Goal: Transaction & Acquisition: Purchase product/service

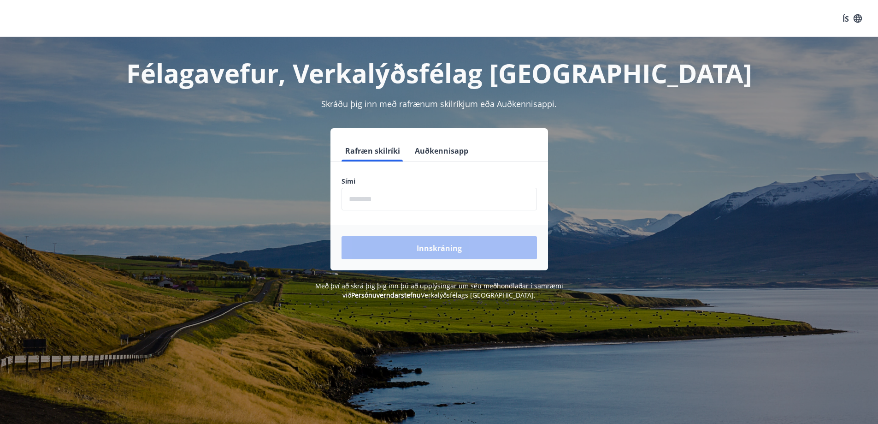
click at [385, 202] on input "phone" at bounding box center [439, 199] width 195 height 23
click at [635, 110] on div "Félagavefur, Verkalýðsfélag Vestfirðinga Skráðu þig inn með rafrænum skilríkjum…" at bounding box center [439, 168] width 664 height 263
click at [356, 209] on input "phone" at bounding box center [439, 199] width 195 height 23
type input "********"
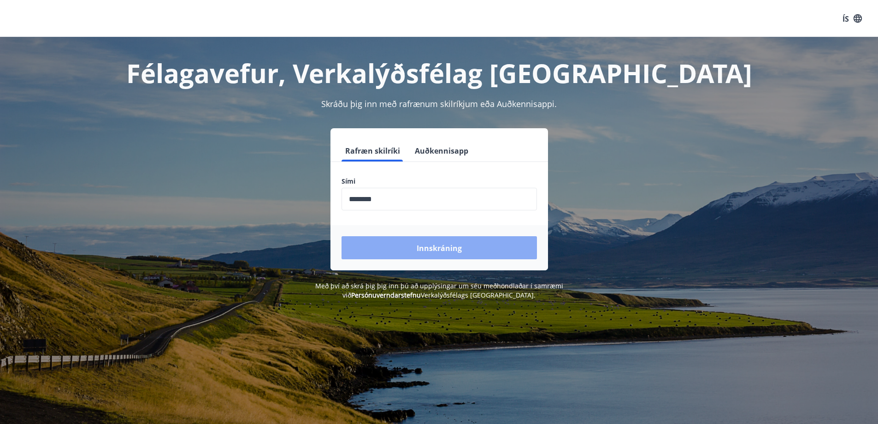
click at [417, 247] on font "Innskráning" at bounding box center [439, 248] width 45 height 10
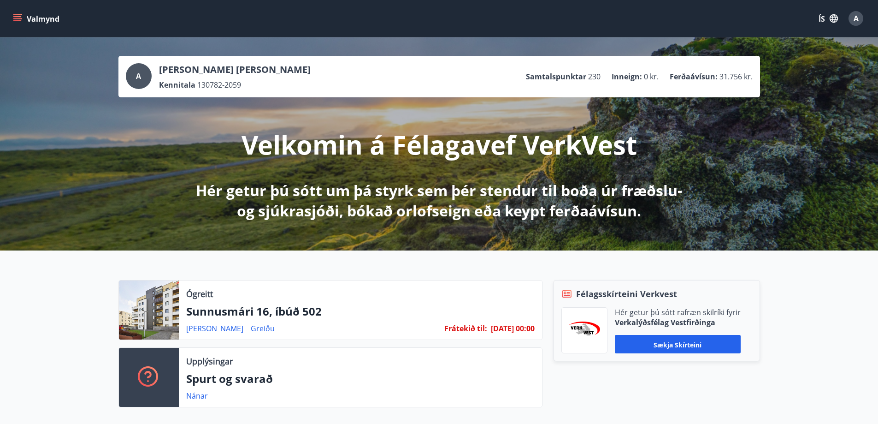
click at [18, 13] on button "Valmynd" at bounding box center [37, 18] width 52 height 17
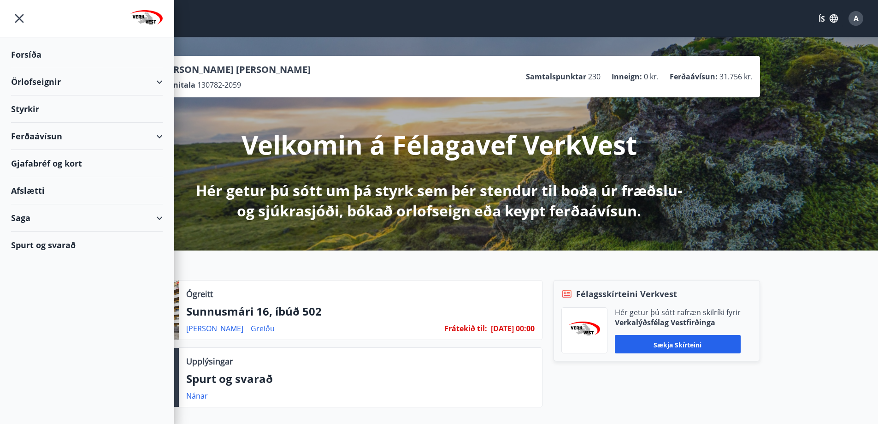
click at [35, 134] on font "Ferðaávísun" at bounding box center [36, 135] width 51 height 11
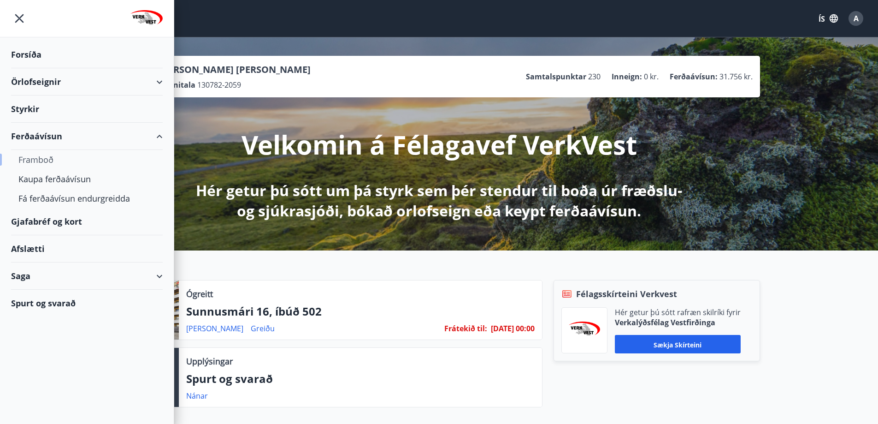
click at [32, 158] on font "Framboð" at bounding box center [35, 159] width 35 height 11
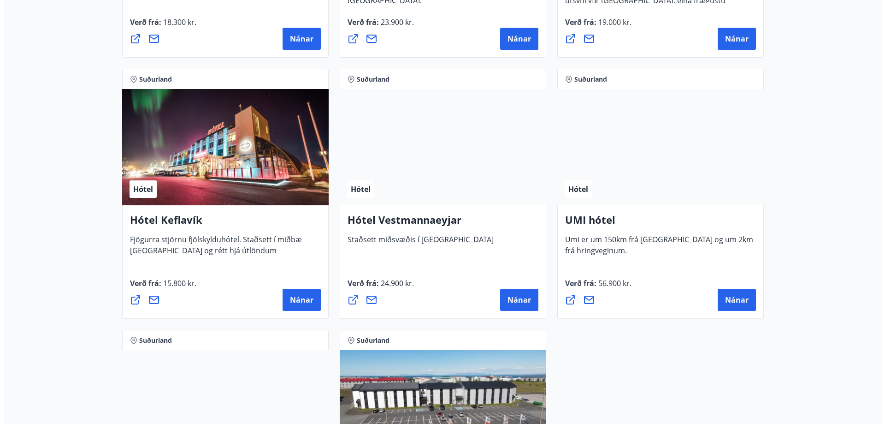
scroll to position [2212, 0]
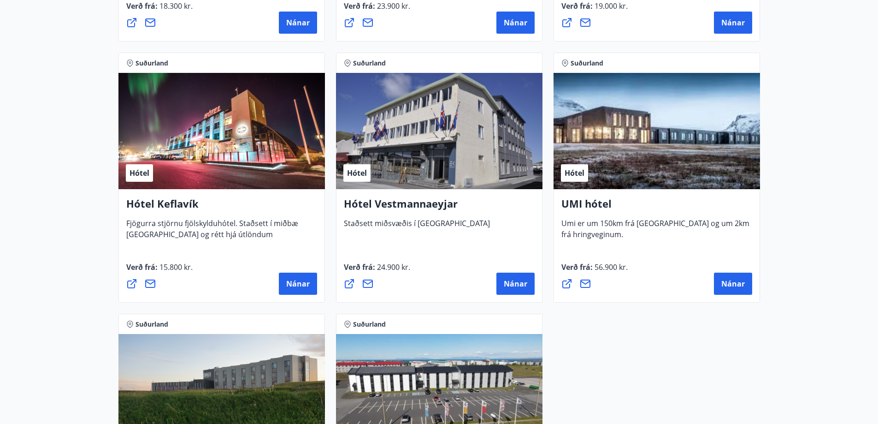
click at [222, 157] on div "Hótel" at bounding box center [221, 131] width 206 height 116
click at [290, 283] on font "Nánar" at bounding box center [298, 283] width 24 height 10
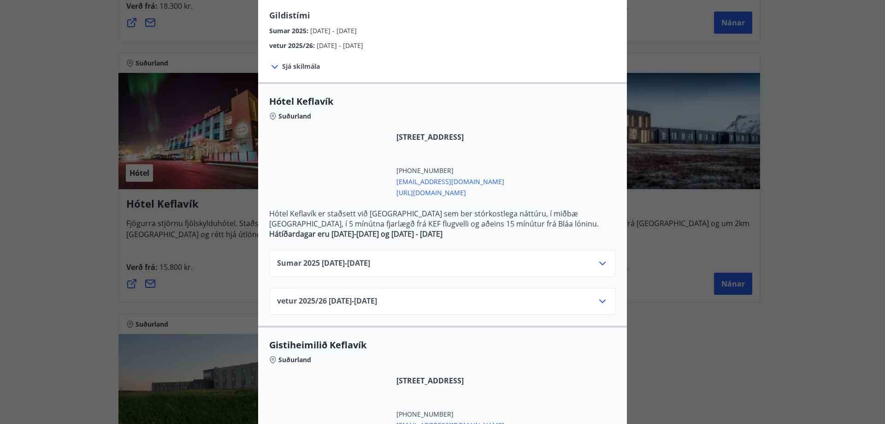
scroll to position [138, 0]
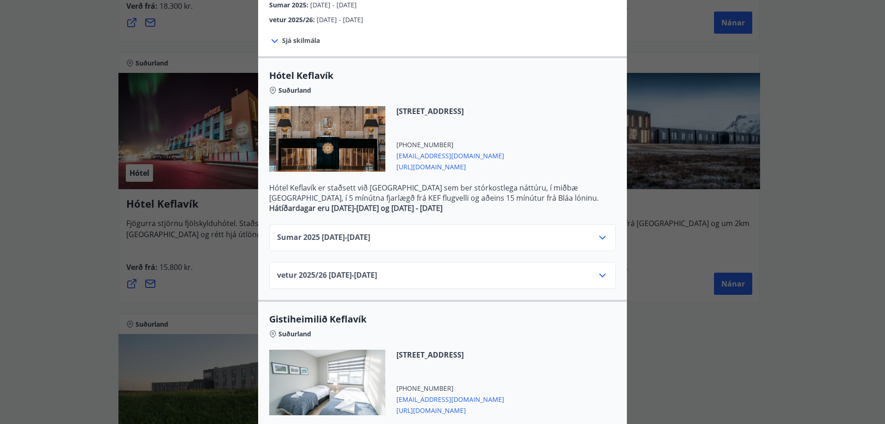
click at [592, 276] on div "vetur 2025/[PHONE_NUMBER][DATE] - [DATE]" at bounding box center [442, 279] width 331 height 18
click at [598, 274] on icon at bounding box center [602, 275] width 11 height 11
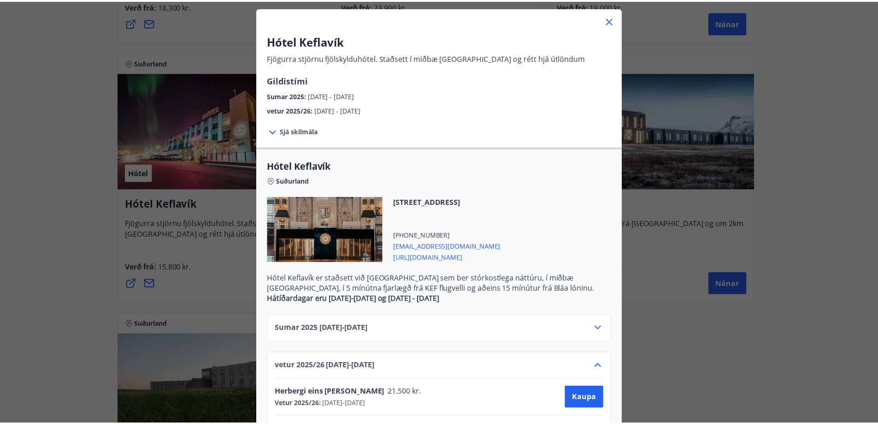
scroll to position [46, 0]
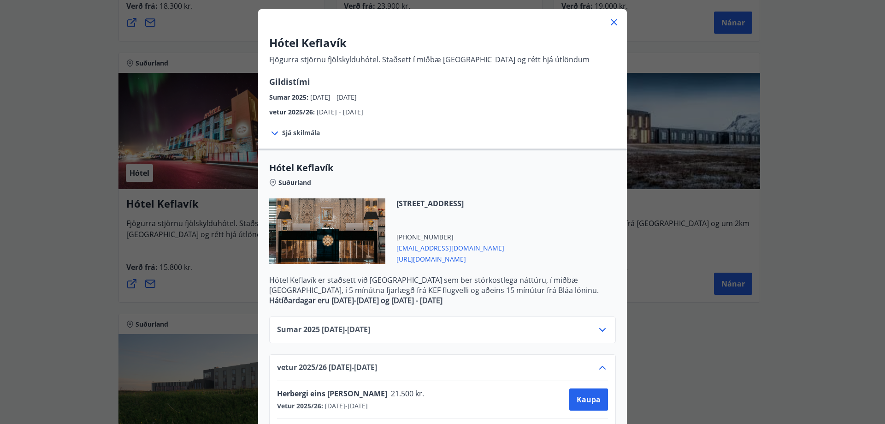
click at [610, 22] on icon at bounding box center [613, 22] width 11 height 11
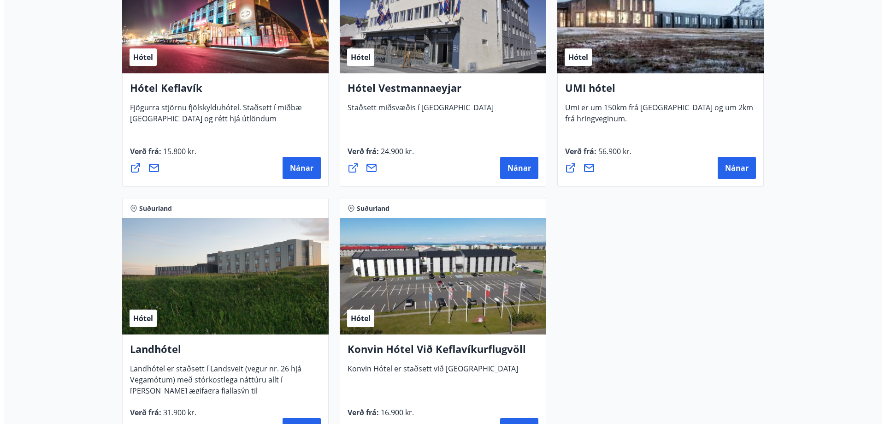
scroll to position [2396, 0]
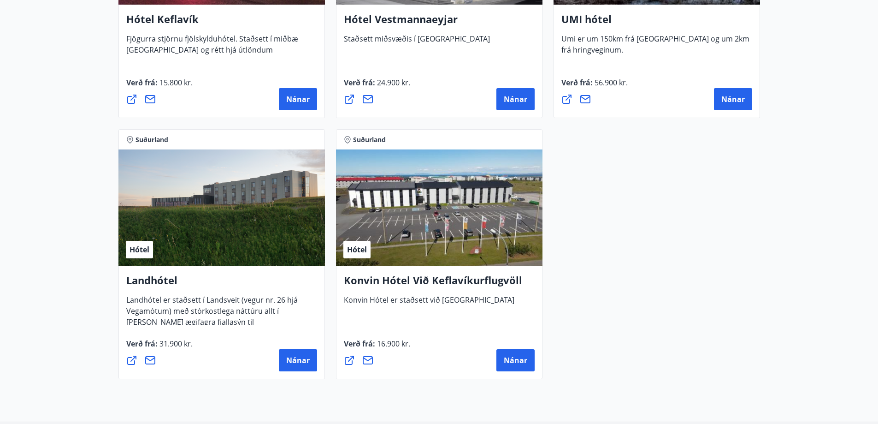
click at [453, 242] on div "Hótel" at bounding box center [439, 207] width 206 height 116
click at [500, 364] on button "Nánar" at bounding box center [515, 360] width 38 height 22
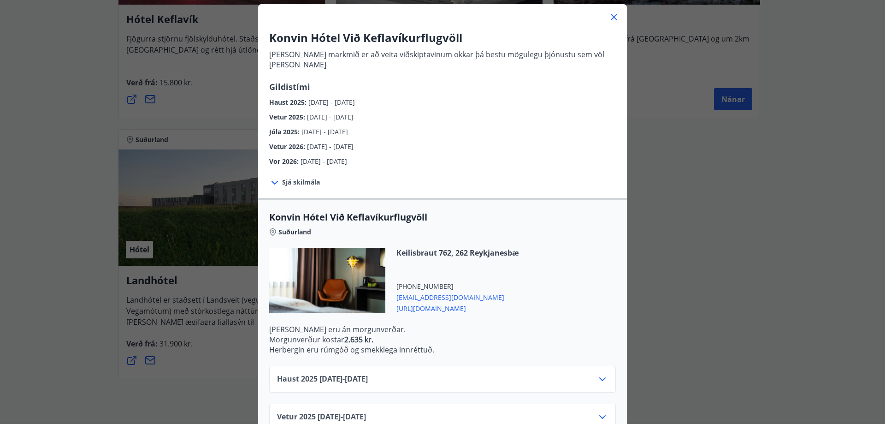
scroll to position [179, 0]
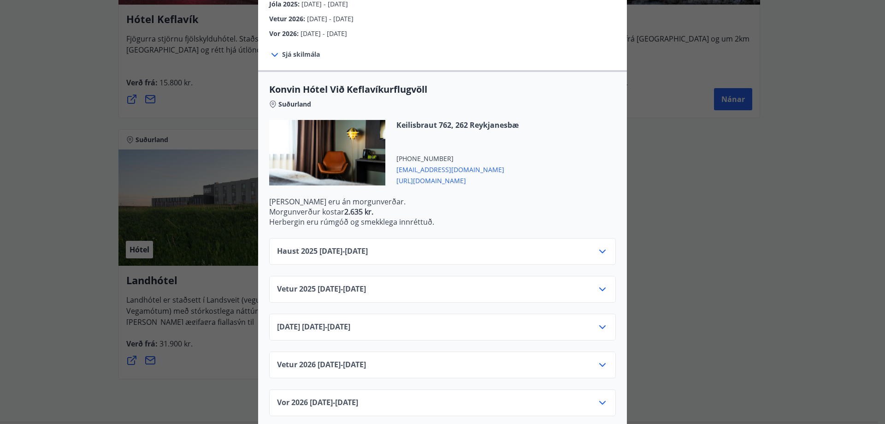
click at [432, 359] on div "Vetur [PHONE_NUMBER][DATE] - [DATE]" at bounding box center [442, 368] width 331 height 18
click at [600, 359] on icon at bounding box center [602, 364] width 11 height 11
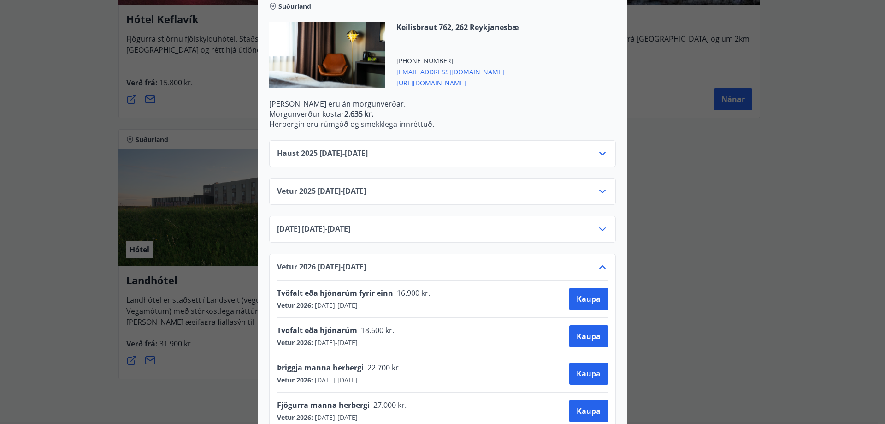
scroll to position [328, 0]
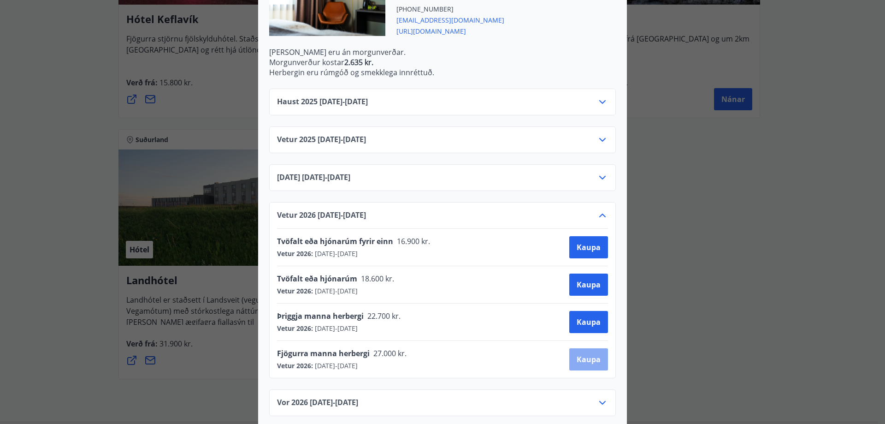
click at [582, 354] on font "Kaupa" at bounding box center [589, 359] width 24 height 10
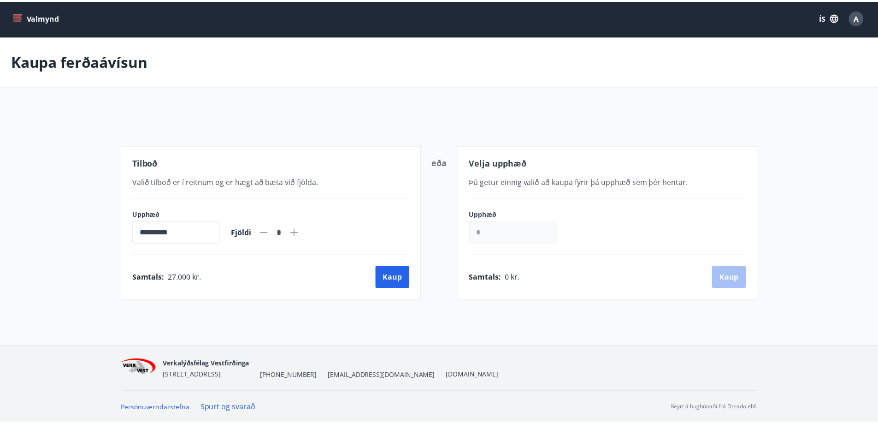
scroll to position [1, 0]
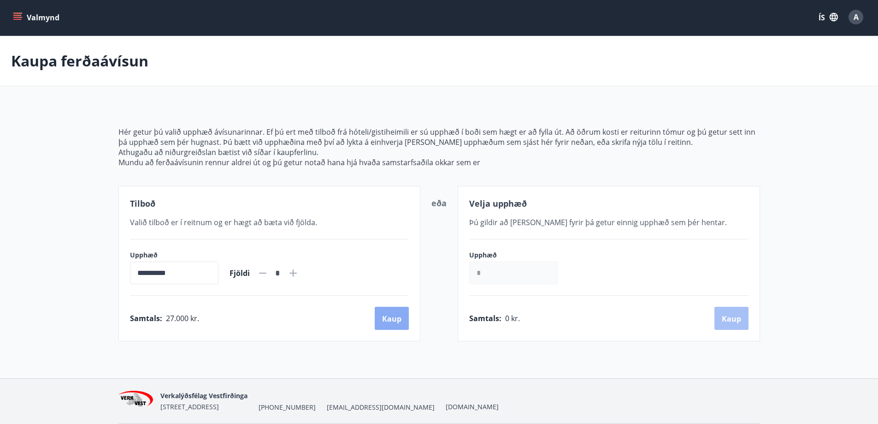
click at [383, 320] on font "Kaup" at bounding box center [391, 318] width 19 height 10
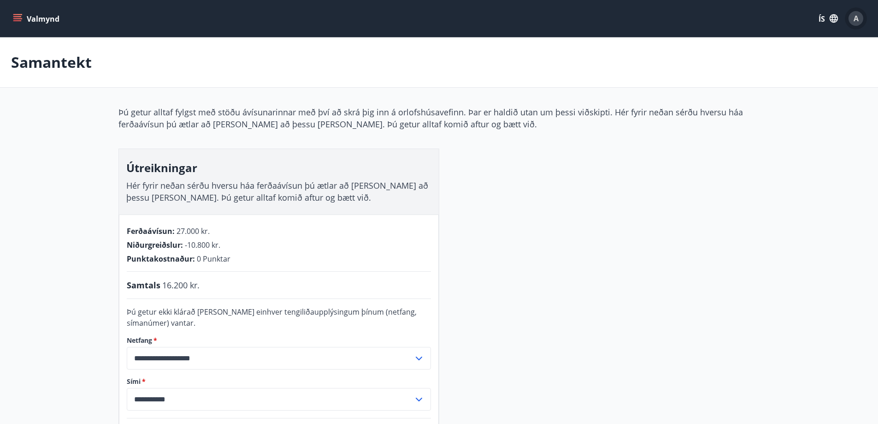
click at [854, 19] on font "A" at bounding box center [856, 18] width 5 height 10
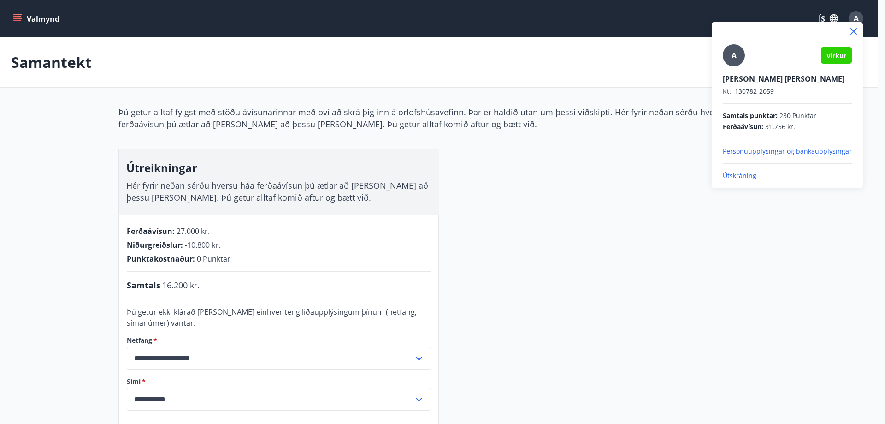
click at [742, 172] on font "Útskráning" at bounding box center [740, 175] width 34 height 9
